Goal: Information Seeking & Learning: Learn about a topic

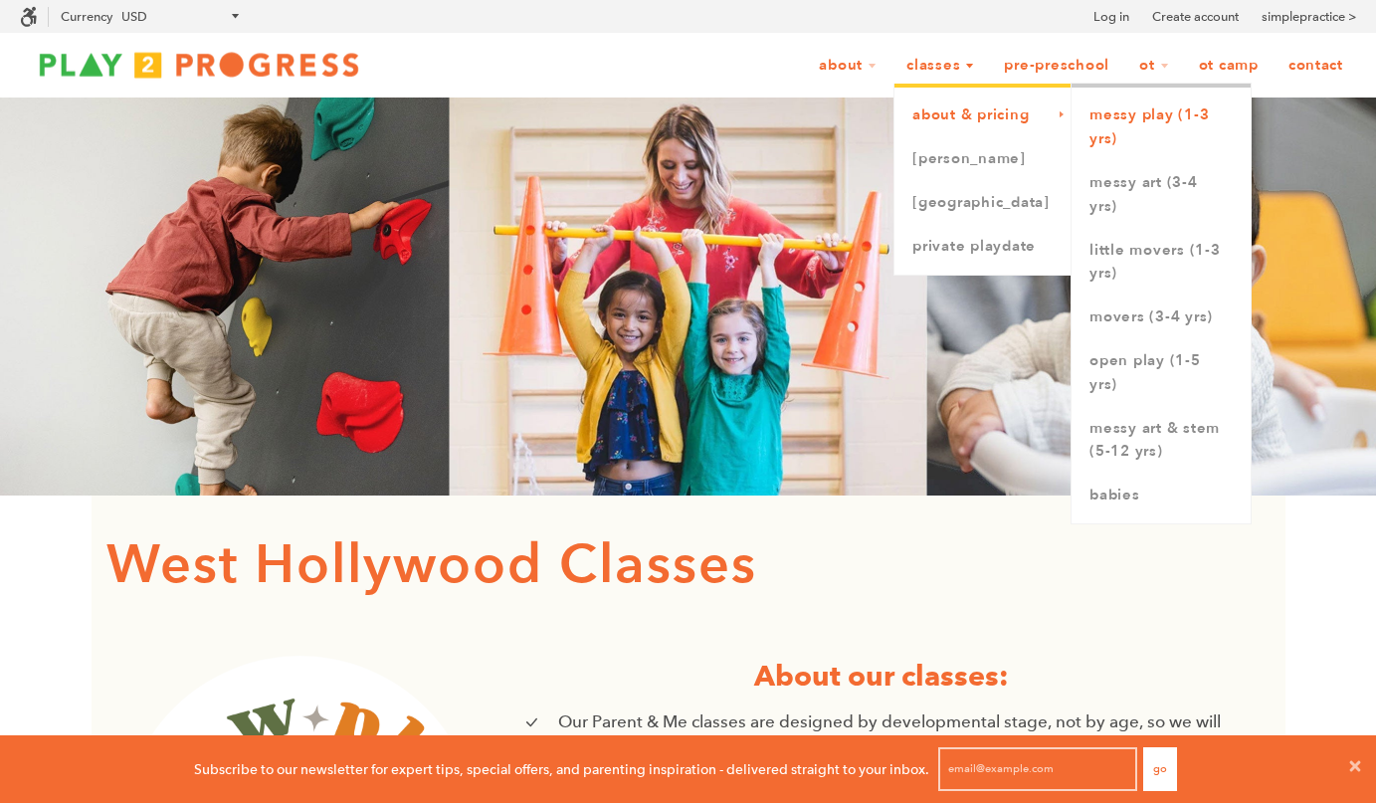
click at [1177, 144] on link "Messy Play (1-3 yrs)" at bounding box center [1160, 128] width 179 height 68
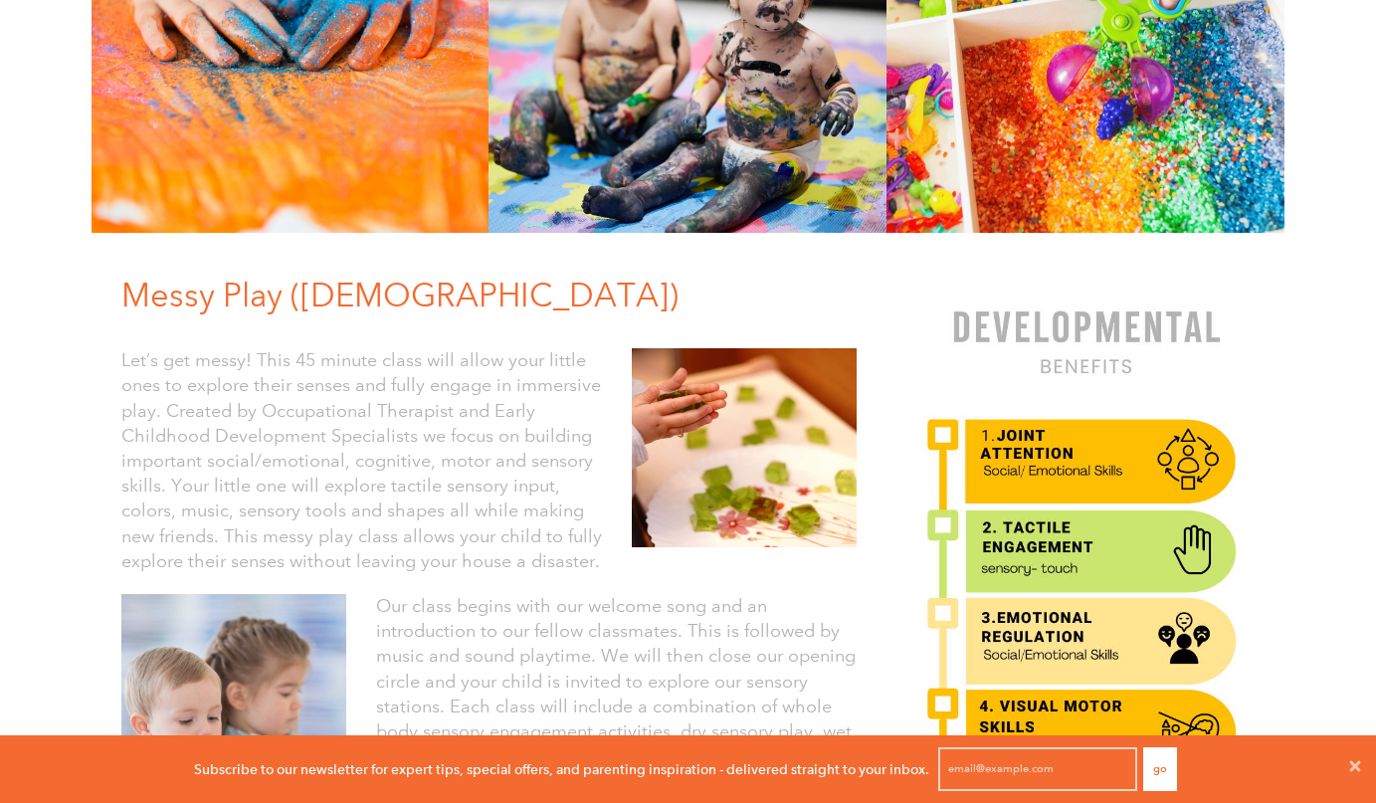
scroll to position [217, 0]
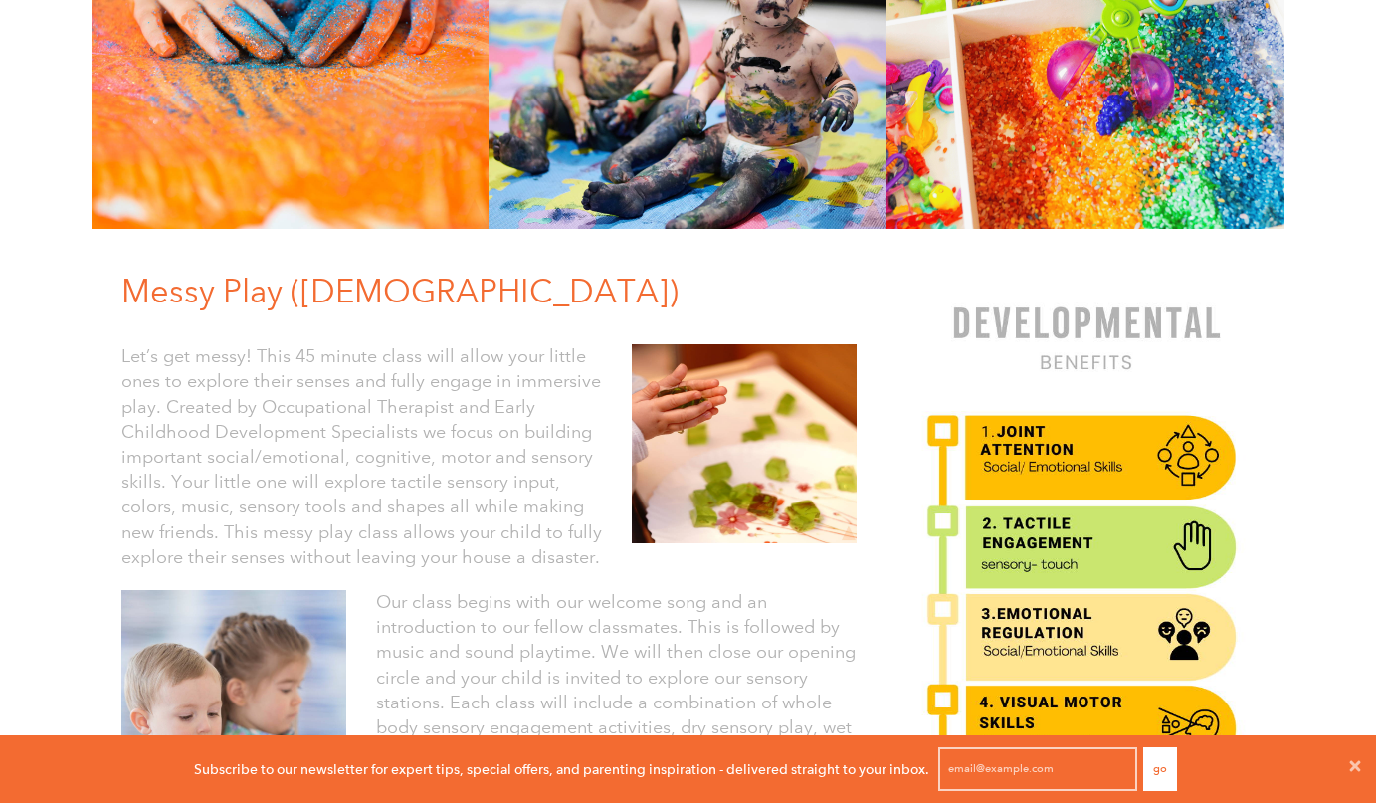
click at [548, 603] on p "Our class begins with our welcome song and an introduction to our fellow classm…" at bounding box center [616, 728] width 480 height 276
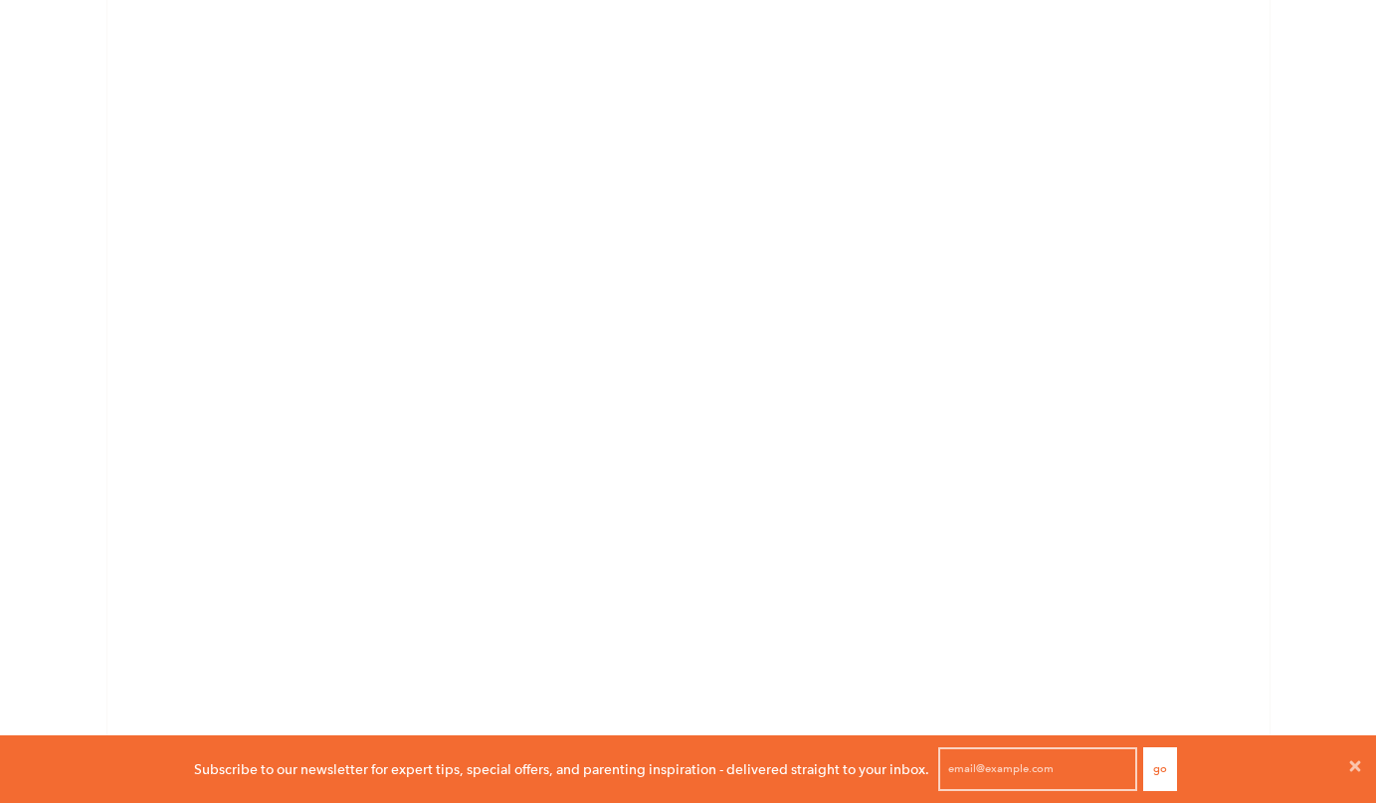
scroll to position [1767, 0]
